Goal: Transaction & Acquisition: Obtain resource

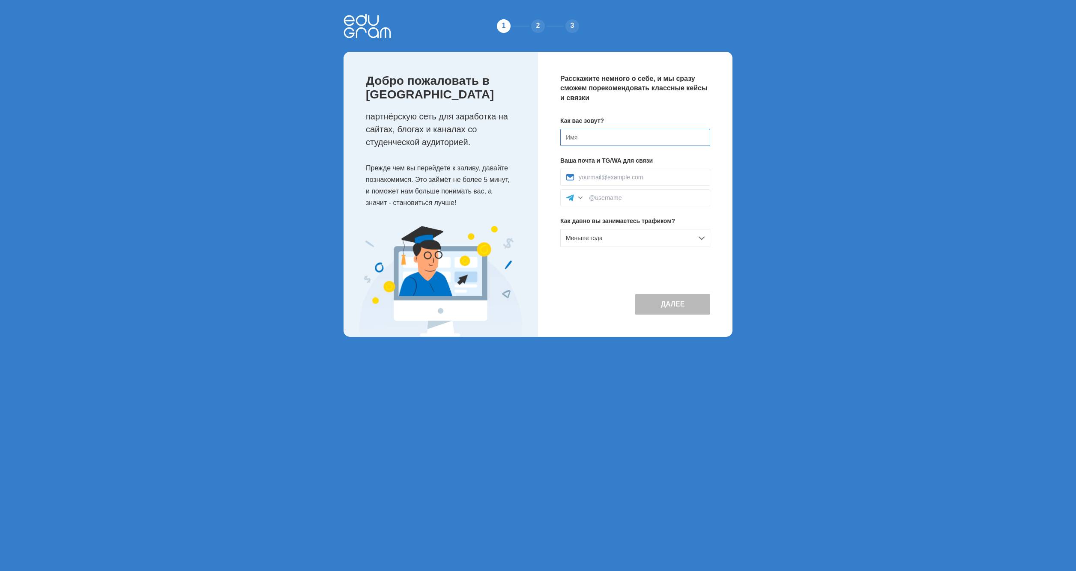
click at [598, 137] on input at bounding box center [635, 137] width 150 height 17
type input "[PERSON_NAME]"
click at [613, 181] on div at bounding box center [635, 177] width 150 height 17
click at [606, 175] on input at bounding box center [642, 177] width 126 height 7
type input "v.v.trofimov45@mail.ru"
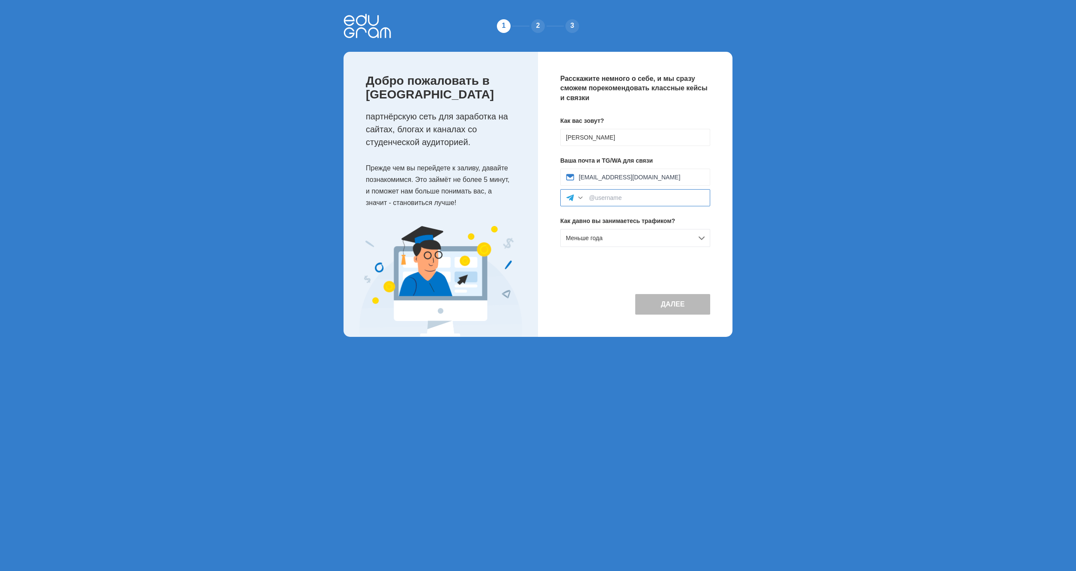
click at [602, 197] on input at bounding box center [647, 197] width 116 height 7
type input "@Va1tro"
click at [660, 239] on div "Меньше года" at bounding box center [635, 238] width 150 height 18
click at [632, 258] on div "Новичок (только знакомлюсь)" at bounding box center [635, 256] width 149 height 17
click at [659, 302] on button "Далее" at bounding box center [672, 304] width 75 height 21
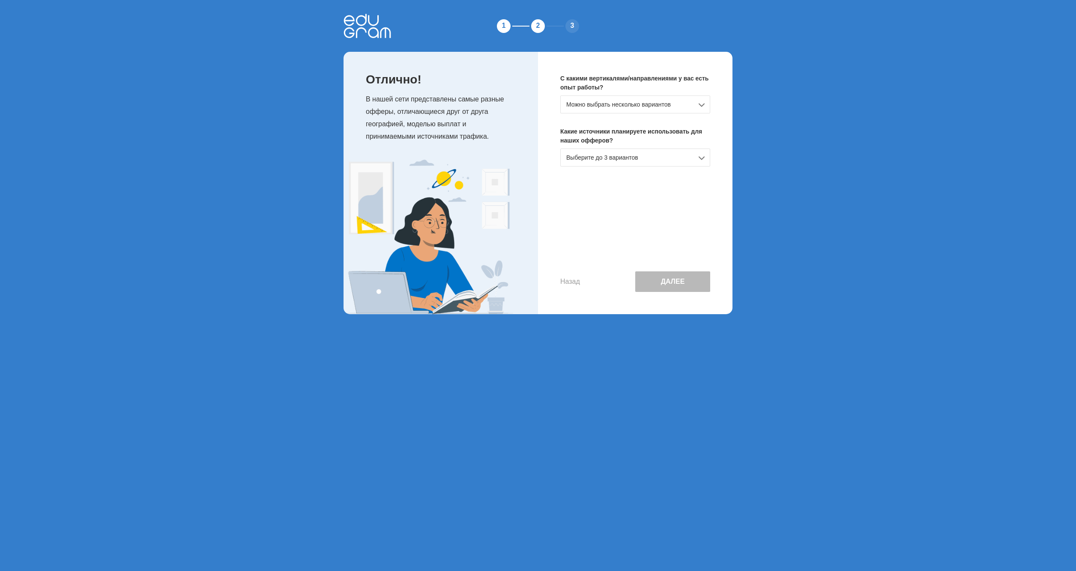
click at [693, 102] on div "Можно выбрать несколько вариантов" at bounding box center [635, 105] width 150 height 18
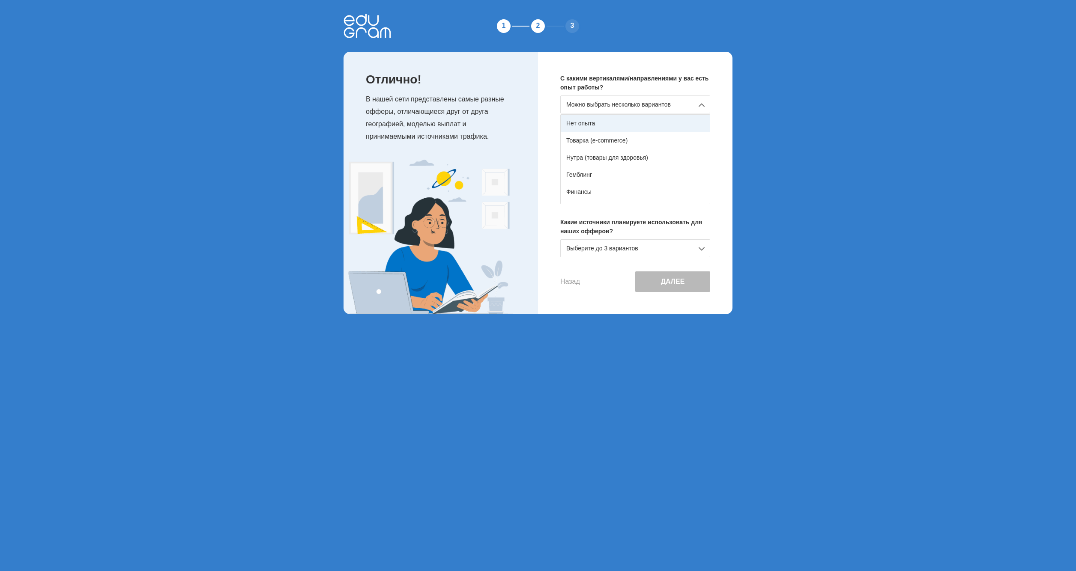
click at [615, 121] on div "Нет опыта" at bounding box center [635, 123] width 149 height 17
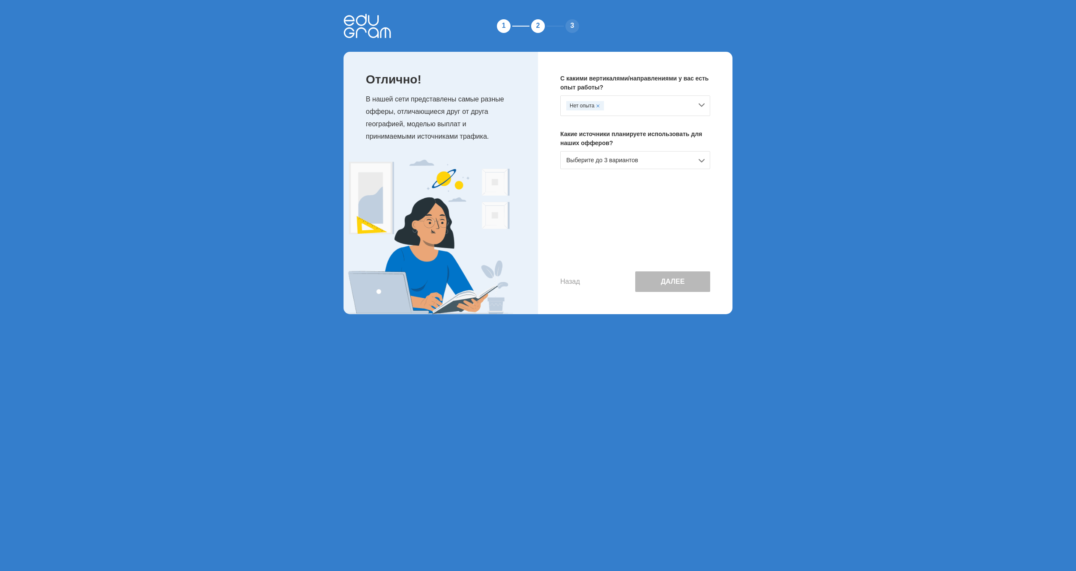
click at [673, 157] on div "Выберите до 3 вариантов" at bounding box center [635, 160] width 150 height 18
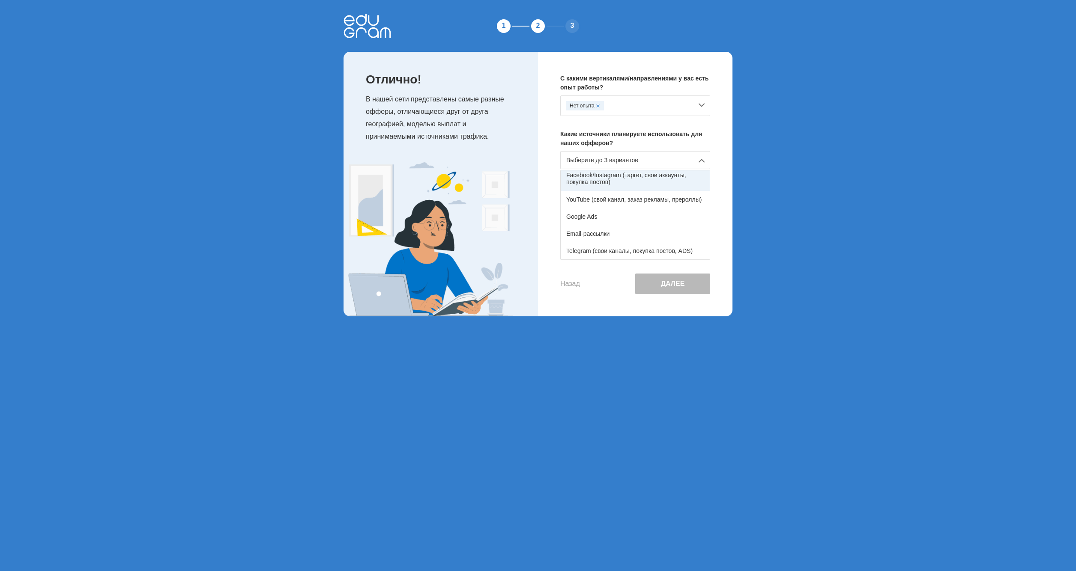
scroll to position [12, 0]
click at [623, 244] on div "YouTube (свой канал, заказ рекламы, прероллы)" at bounding box center [635, 242] width 149 height 17
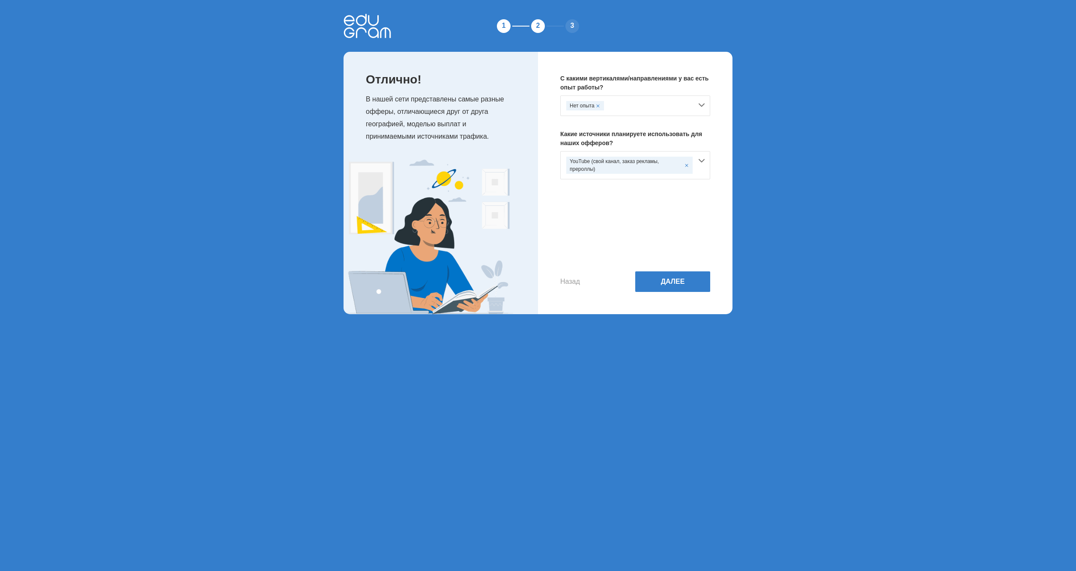
click at [701, 161] on div "YouTube (свой канал, заказ рекламы, прероллы)" at bounding box center [635, 165] width 150 height 28
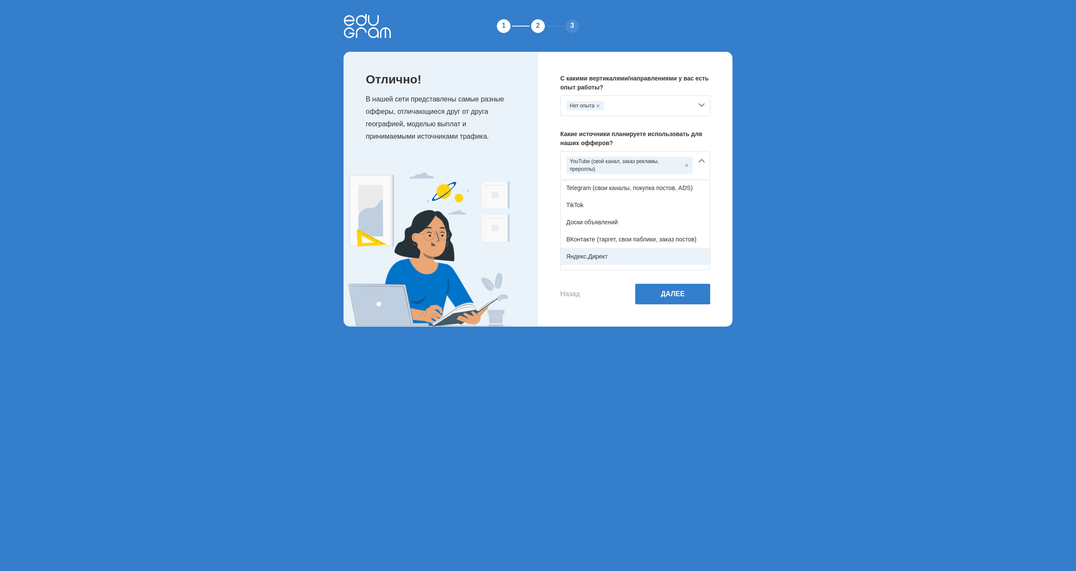
scroll to position [141, 0]
click at [582, 260] on div "Другое" at bounding box center [635, 261] width 149 height 17
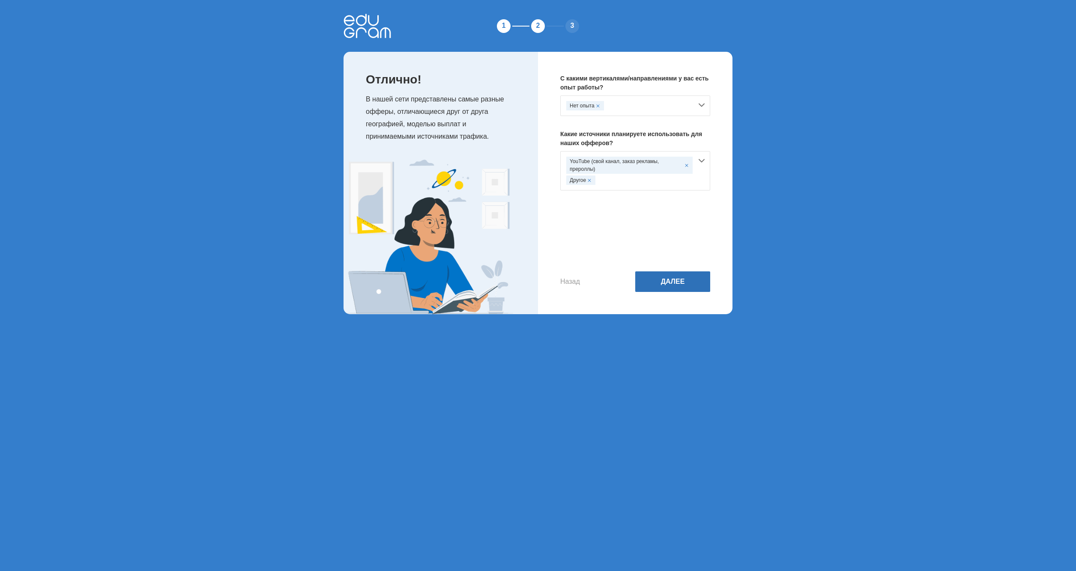
click at [652, 275] on button "Далее" at bounding box center [672, 282] width 75 height 21
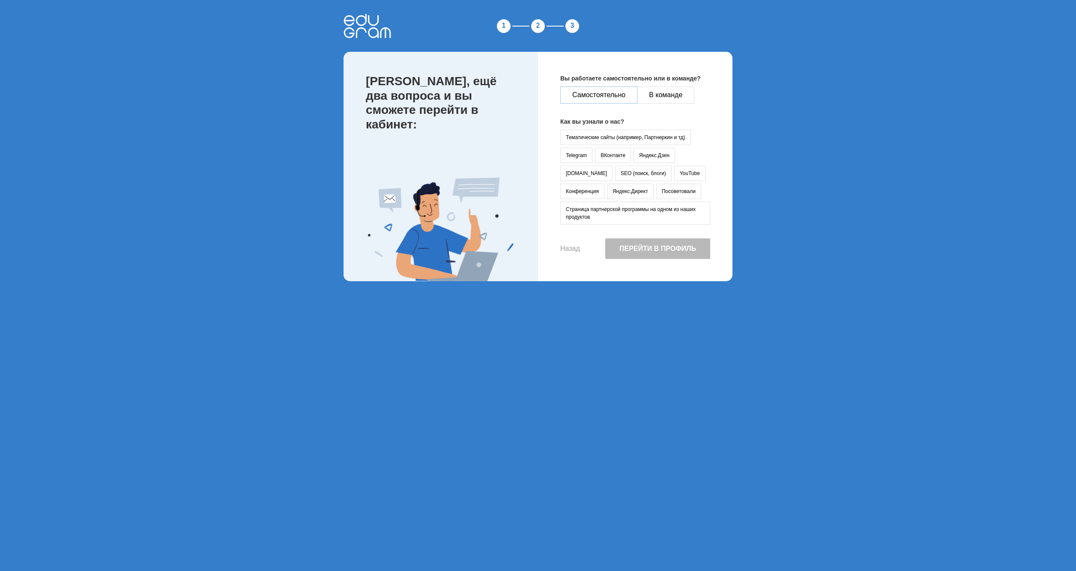
click at [611, 95] on button "Самостоятельно" at bounding box center [598, 95] width 77 height 17
click at [589, 137] on button "Тематические сайты (например, Партнеркин и тд)" at bounding box center [625, 137] width 131 height 15
click at [644, 249] on button "Перейти в профиль" at bounding box center [657, 249] width 105 height 21
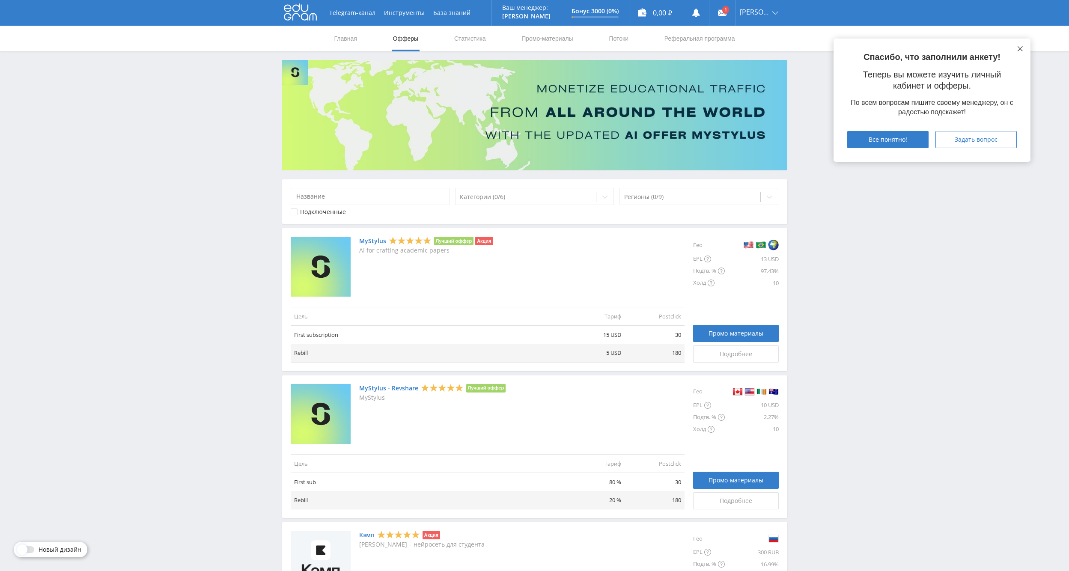
click at [1019, 48] on icon at bounding box center [1020, 48] width 5 height 5
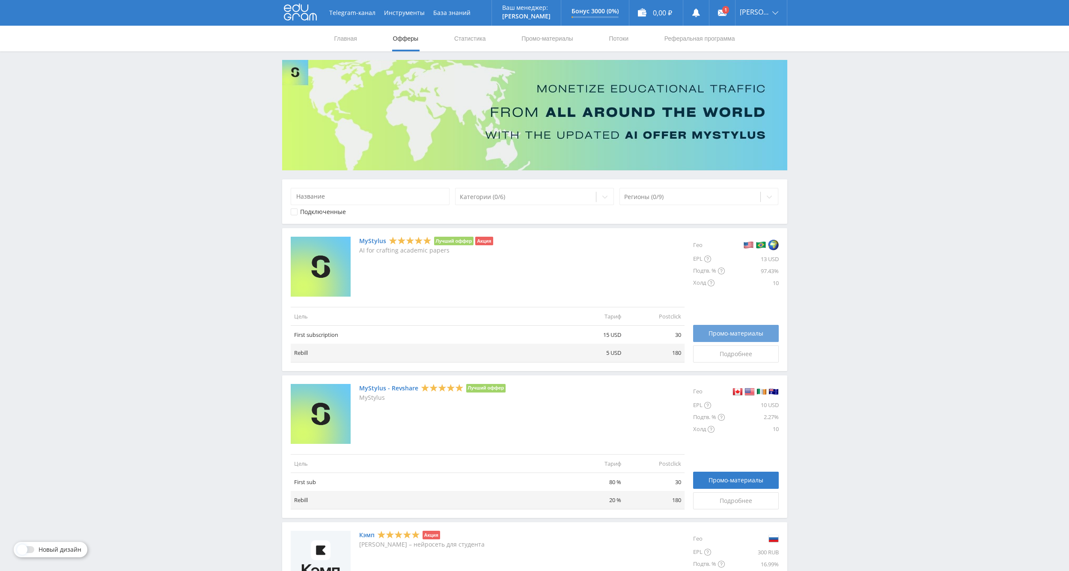
click at [711, 334] on span "Промо-материалы" at bounding box center [736, 333] width 55 height 7
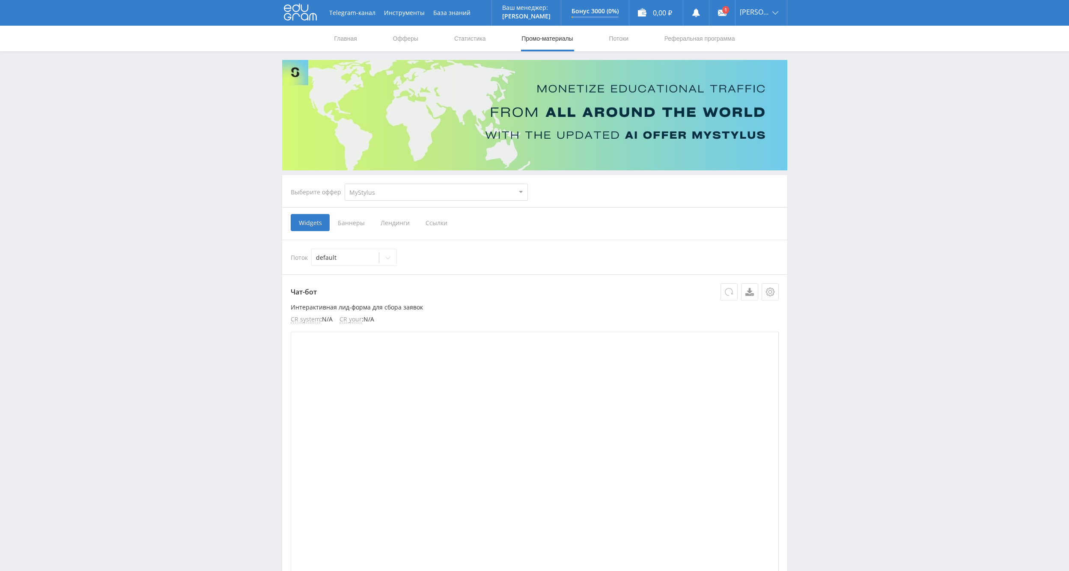
click at [730, 292] on icon at bounding box center [729, 292] width 9 height 9
click at [351, 221] on span "Баннеры" at bounding box center [351, 222] width 43 height 17
click at [0, 0] on input "Баннеры" at bounding box center [0, 0] width 0 height 0
